Goal: Task Accomplishment & Management: Use online tool/utility

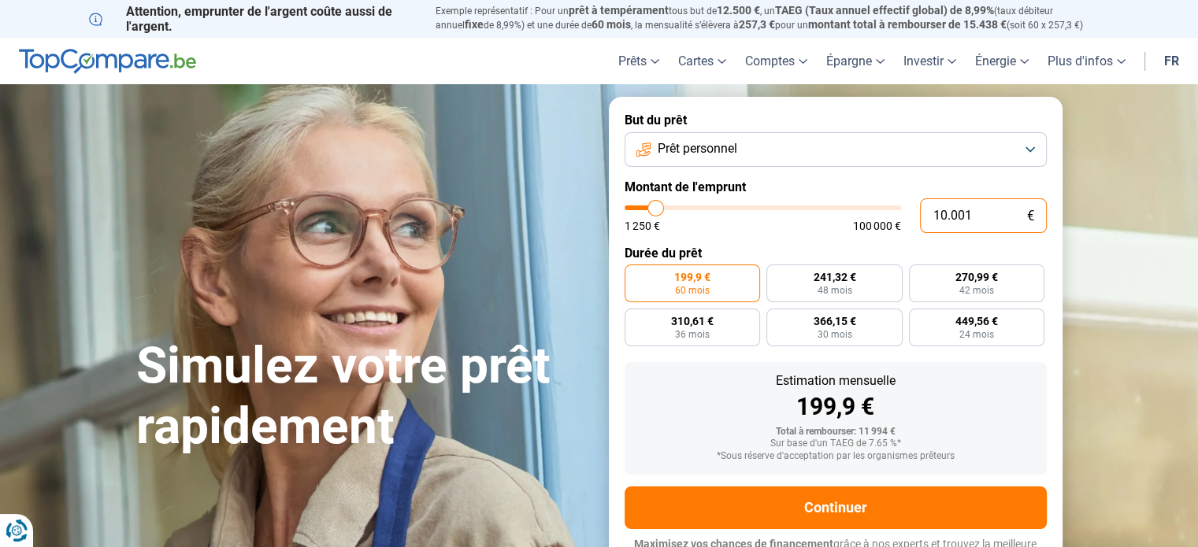
click at [994, 210] on input "10.001" at bounding box center [983, 215] width 127 height 35
click at [1024, 143] on button "Prêt personnel" at bounding box center [835, 149] width 422 height 35
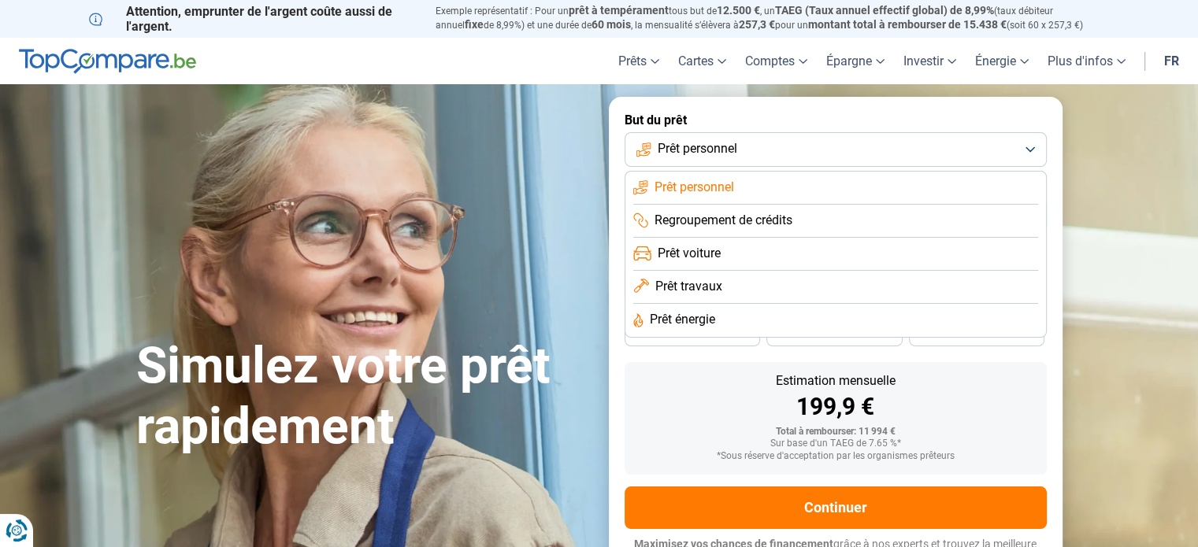
click at [1011, 238] on li "Regroupement de crédits" at bounding box center [835, 254] width 405 height 33
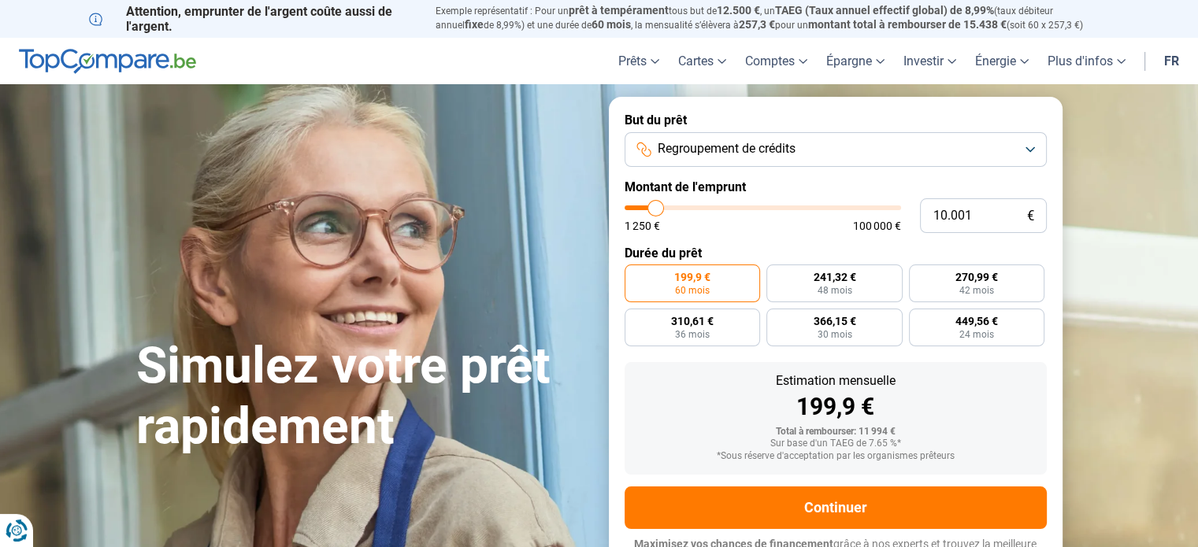
scroll to position [21, 0]
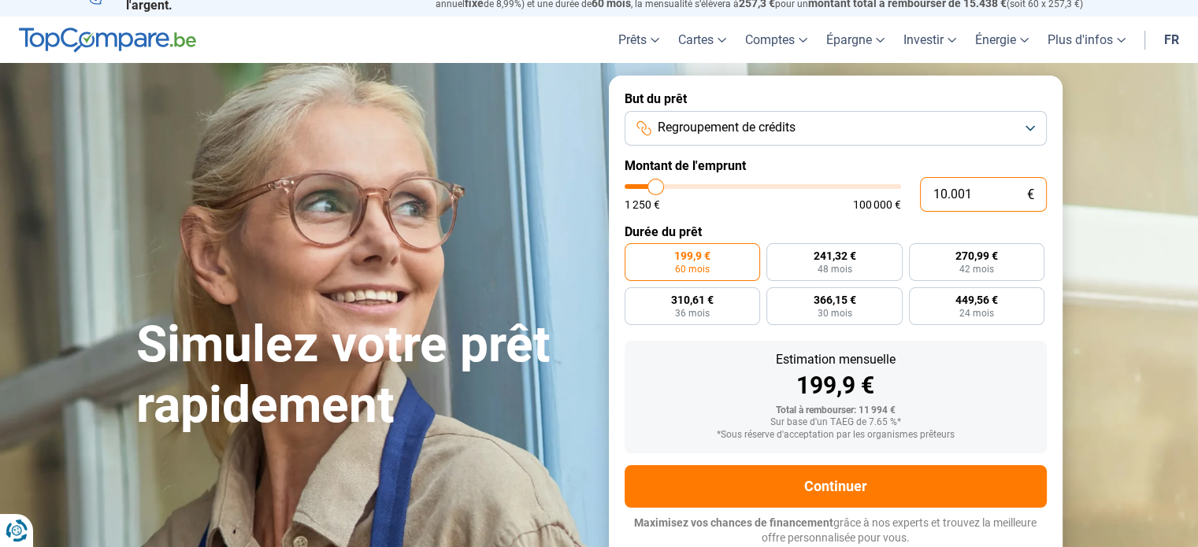
click at [1013, 197] on input "10.001" at bounding box center [983, 194] width 127 height 35
type input "1.000"
type input "1250"
type input "100"
type input "1250"
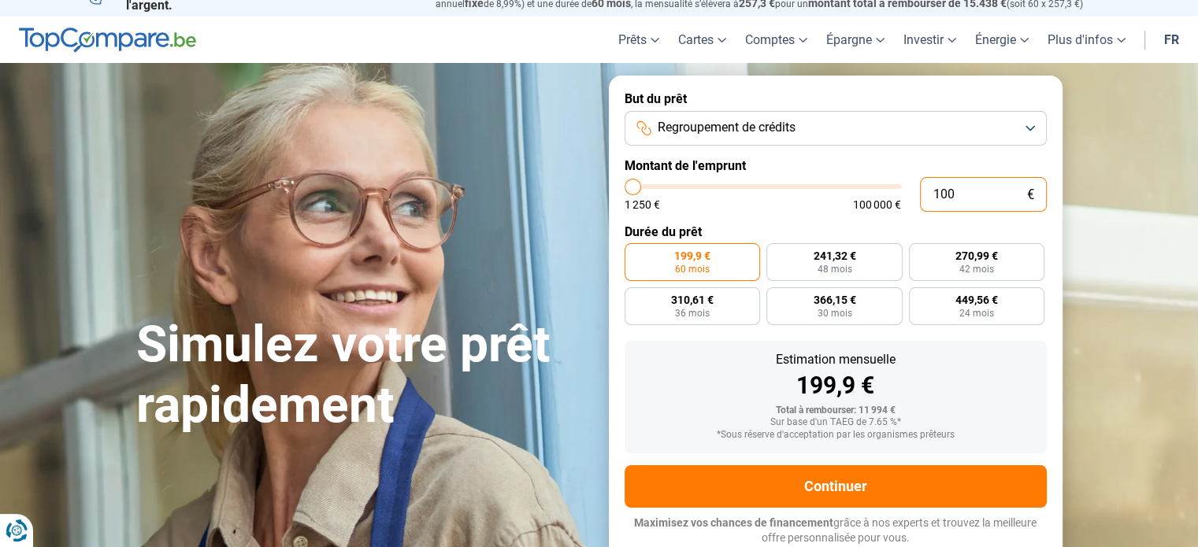
type input "10"
type input "1250"
type input "1"
type input "1250"
type input "0"
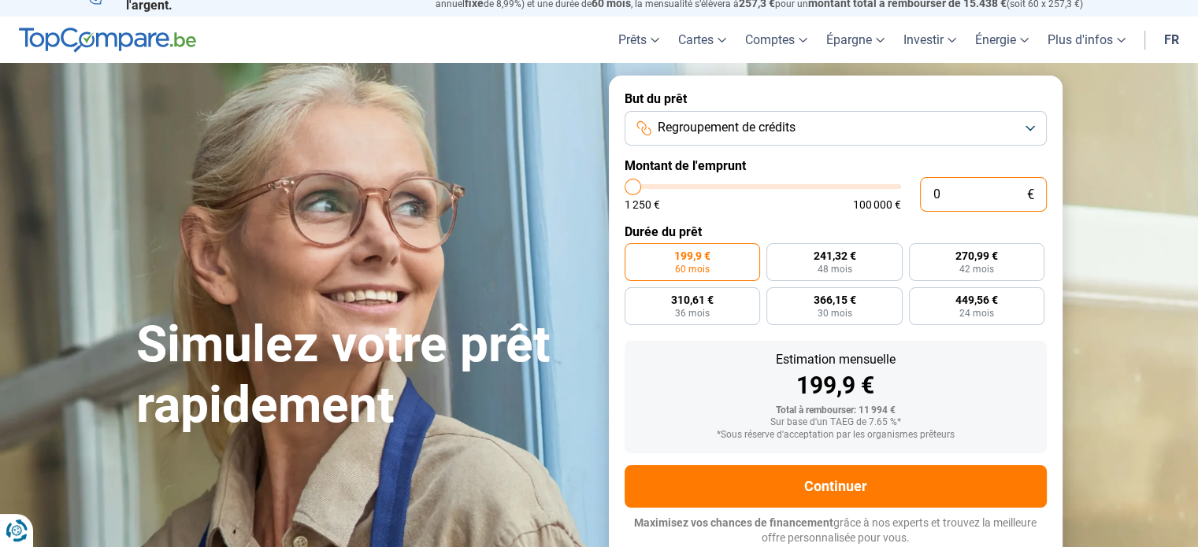
type input "1250"
type input "1"
type input "1250"
type input "15"
type input "1250"
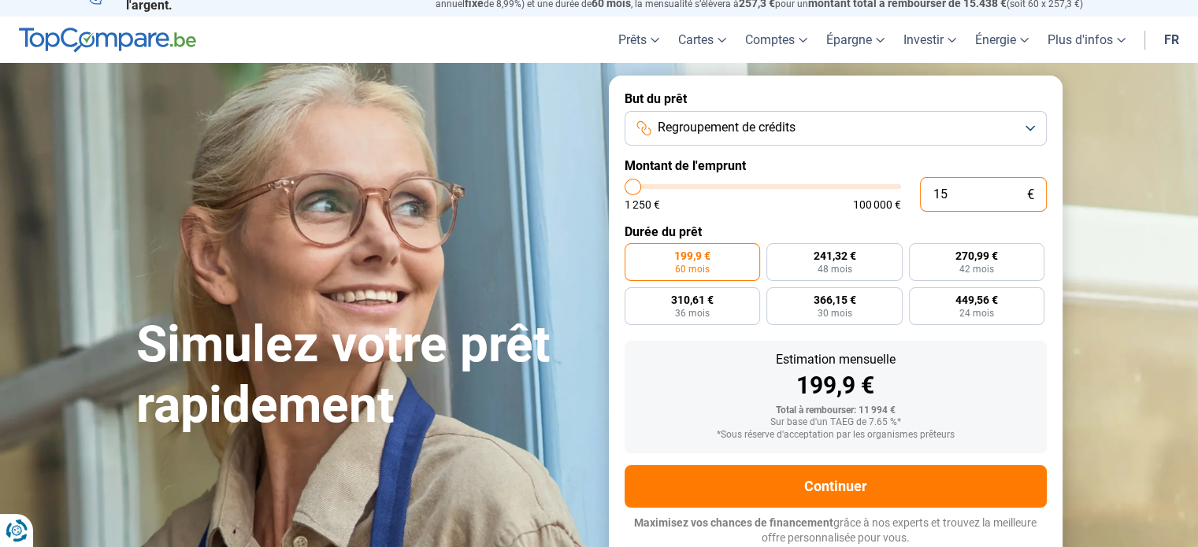
type input "150"
type input "1250"
type input "1.500"
type input "1500"
type input "15.001"
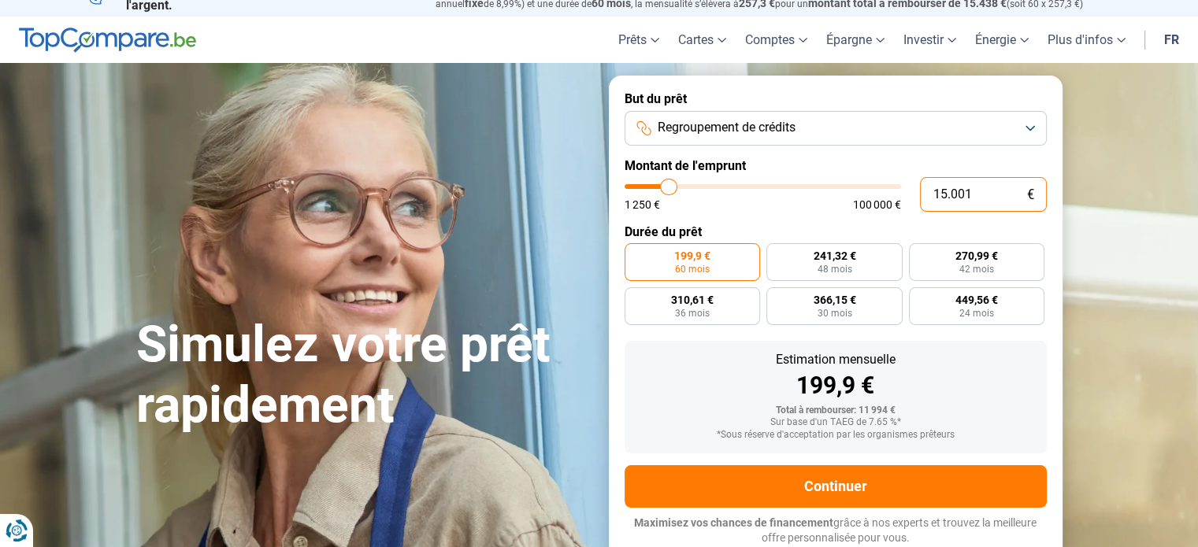
type input "15000"
radio input "false"
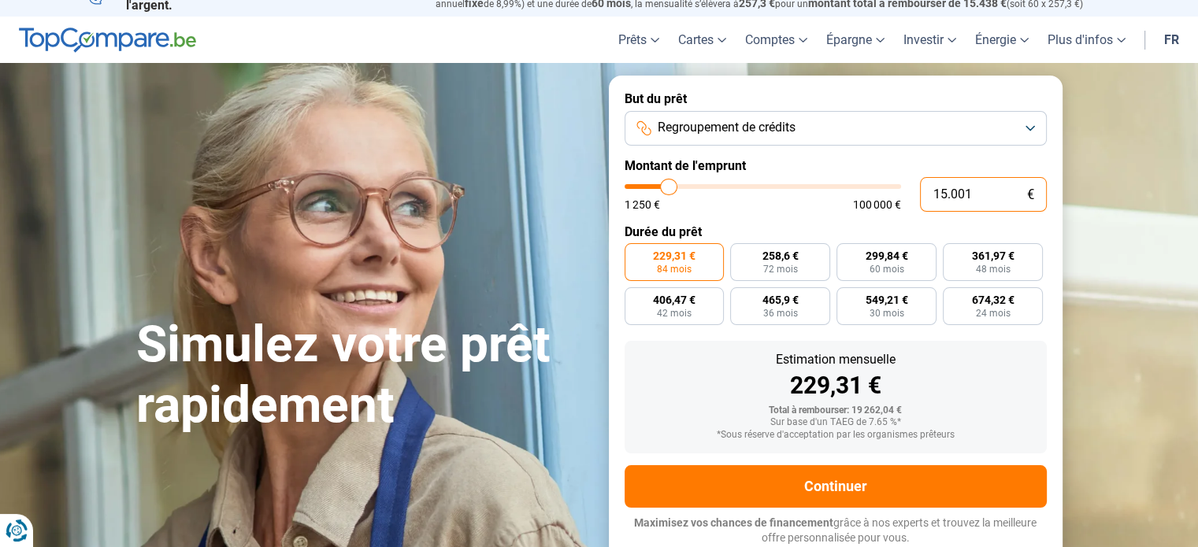
type input "15.001"
